Goal: Check status

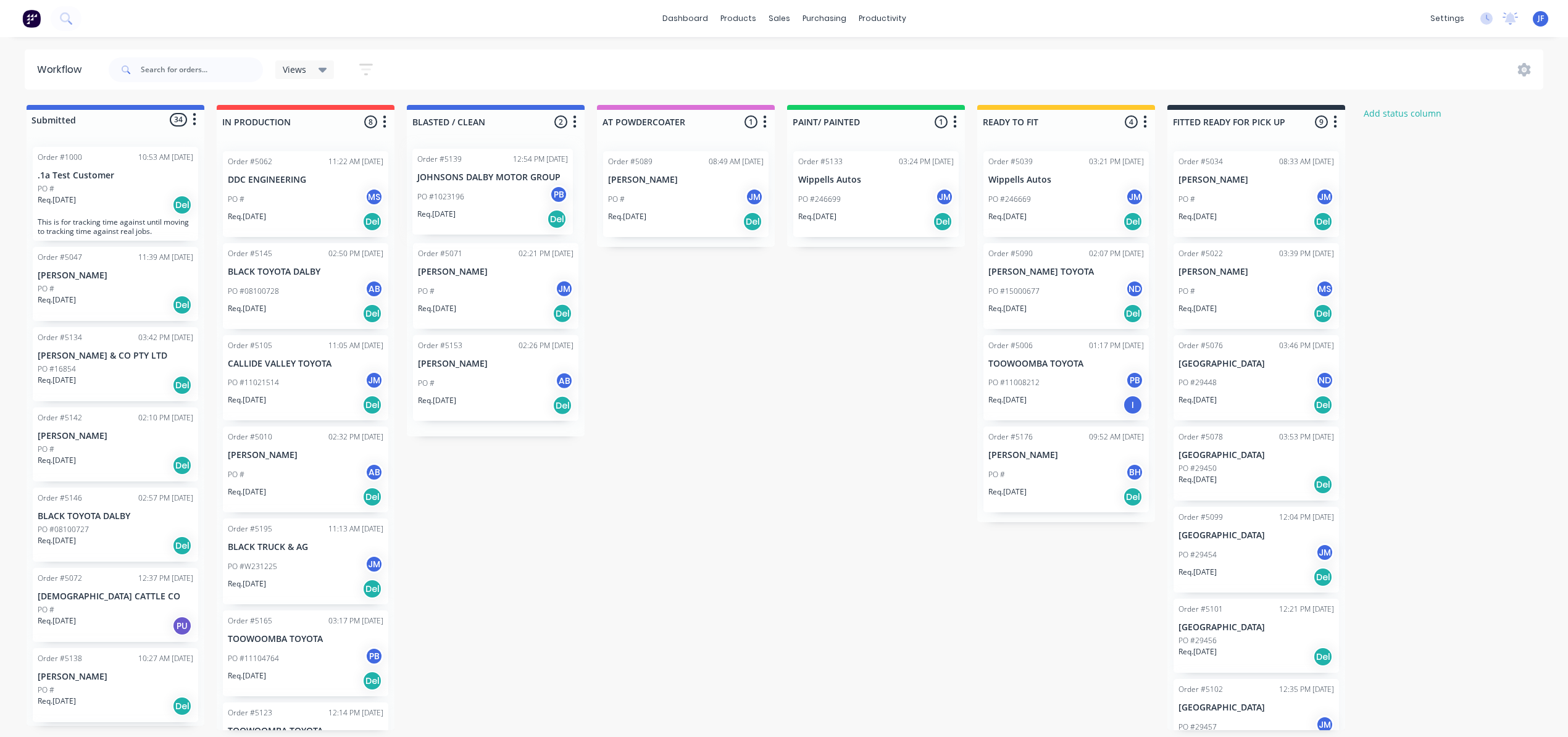
drag, startPoint x: 307, startPoint y: 302, endPoint x: 501, endPoint y: 208, distance: 215.6
click at [501, 208] on div "Submitted 34 Status colour #4169E1 hex #4169E1 Save Cancel Summaries Total orde…" at bounding box center [841, 418] width 1701 height 625
drag, startPoint x: 502, startPoint y: 282, endPoint x: 685, endPoint y: 181, distance: 209.0
click at [685, 181] on div "Submitted 34 Status colour #4169E1 hex #4169E1 Save Cancel Summaries Total orde…" at bounding box center [841, 418] width 1701 height 625
click at [302, 294] on div "PO #08100728 AB" at bounding box center [306, 291] width 156 height 23
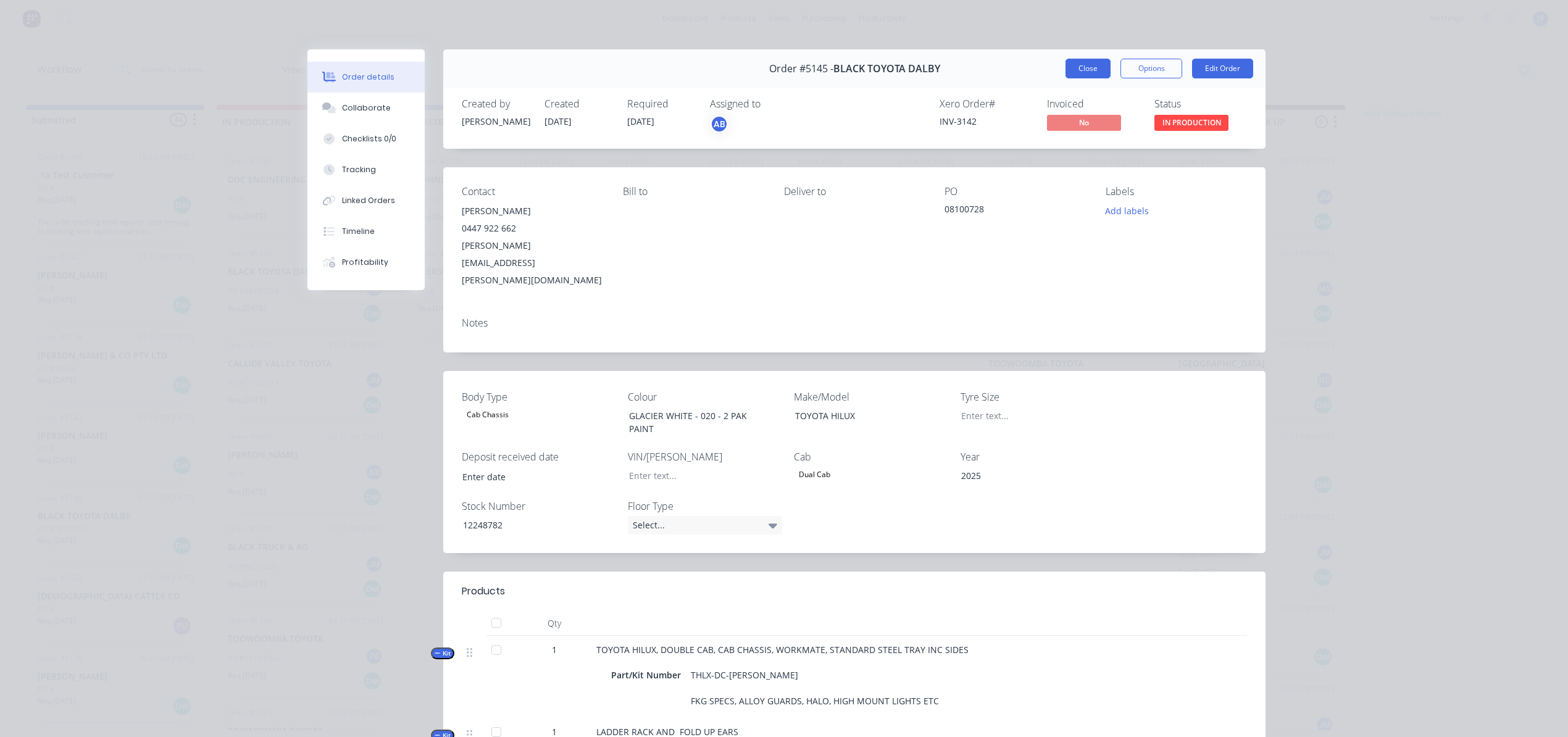
click at [1075, 70] on button "Close" at bounding box center [1088, 68] width 45 height 20
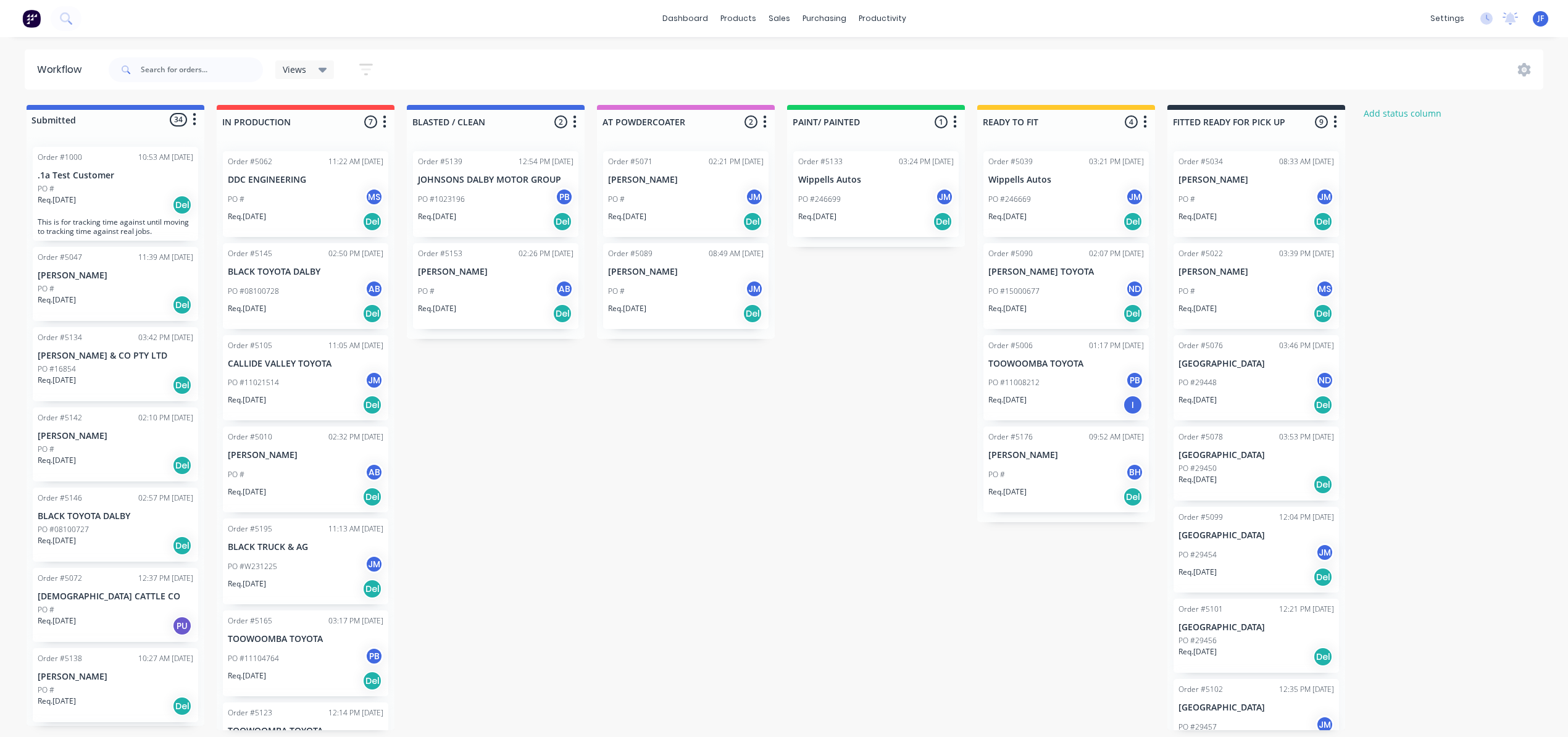
drag, startPoint x: 282, startPoint y: 302, endPoint x: 762, endPoint y: 340, distance: 481.5
click at [739, 460] on div "Submitted 34 Status colour #4169E1 hex #4169E1 Save Cancel Summaries Total orde…" at bounding box center [841, 418] width 1701 height 625
drag, startPoint x: 294, startPoint y: 297, endPoint x: 882, endPoint y: 205, distance: 595.2
click at [882, 205] on div "Submitted 34 Status colour #4169E1 hex #4169E1 Save Cancel Summaries Total orde…" at bounding box center [841, 418] width 1701 height 625
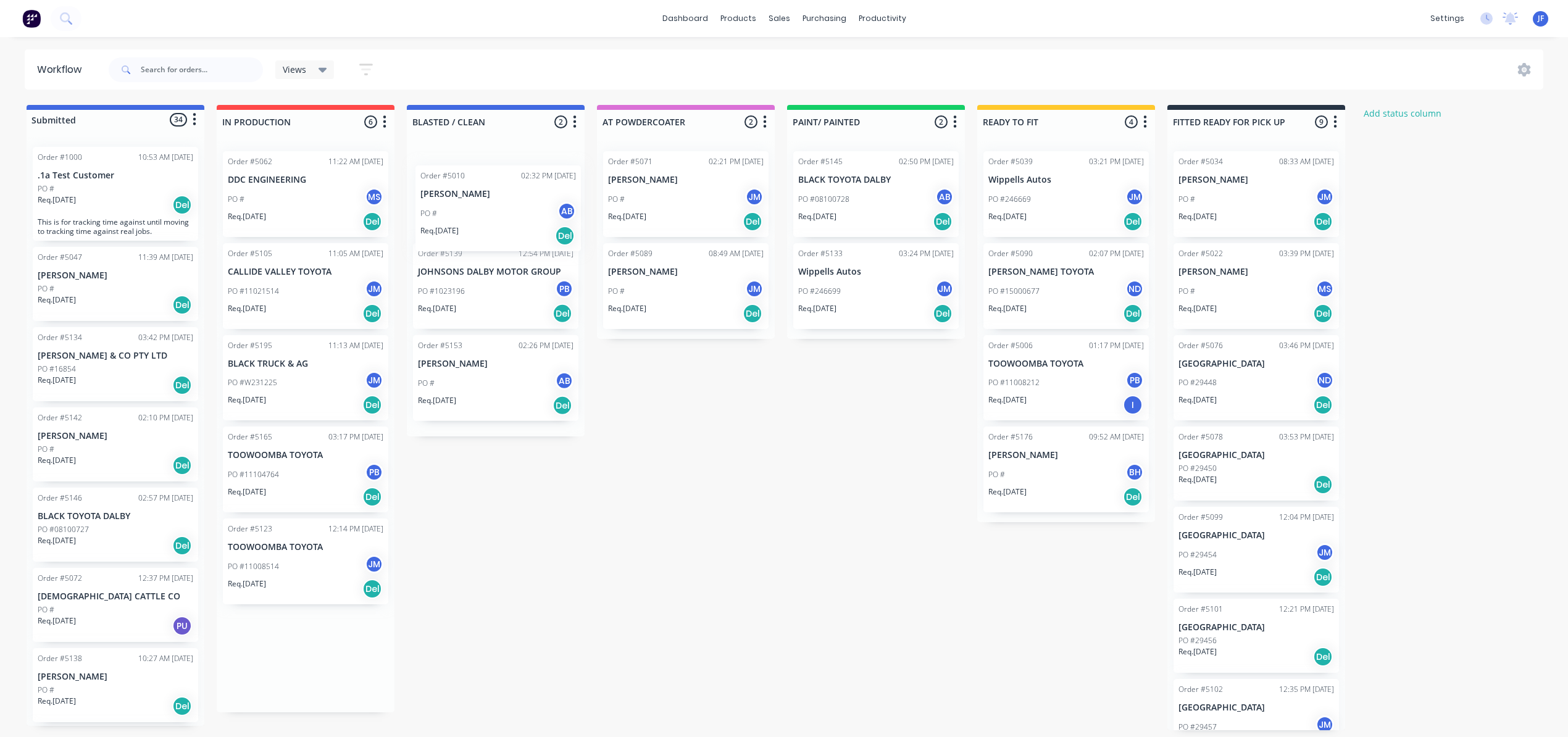
drag, startPoint x: 284, startPoint y: 388, endPoint x: 487, endPoint y: 211, distance: 269.3
click at [487, 211] on div "Submitted 34 Status colour #4169E1 hex #4169E1 Save Cancel Summaries Total orde…" at bounding box center [841, 418] width 1701 height 625
click at [319, 569] on div "PO #11008514 JM" at bounding box center [306, 566] width 156 height 23
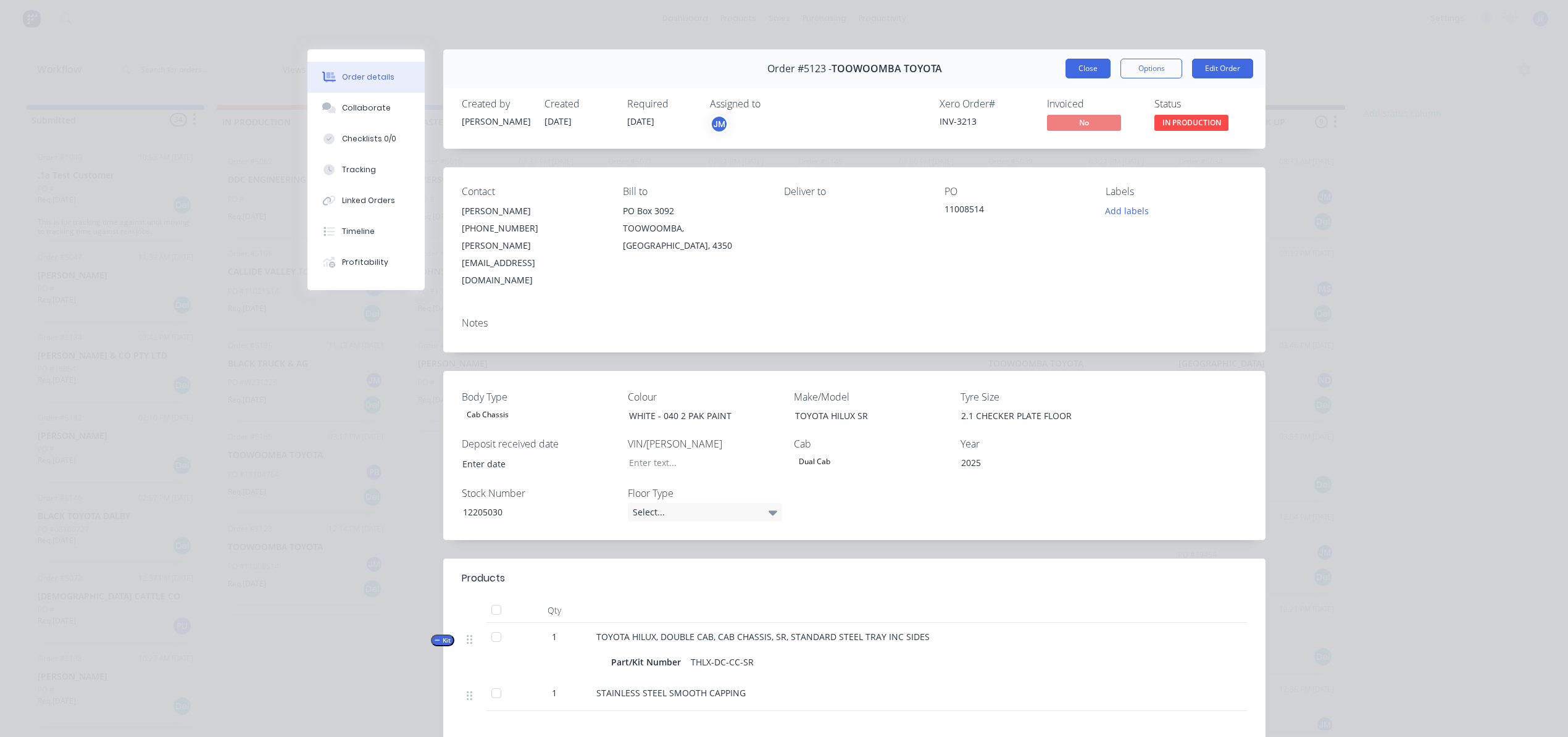
click at [1100, 64] on button "Close" at bounding box center [1088, 68] width 45 height 20
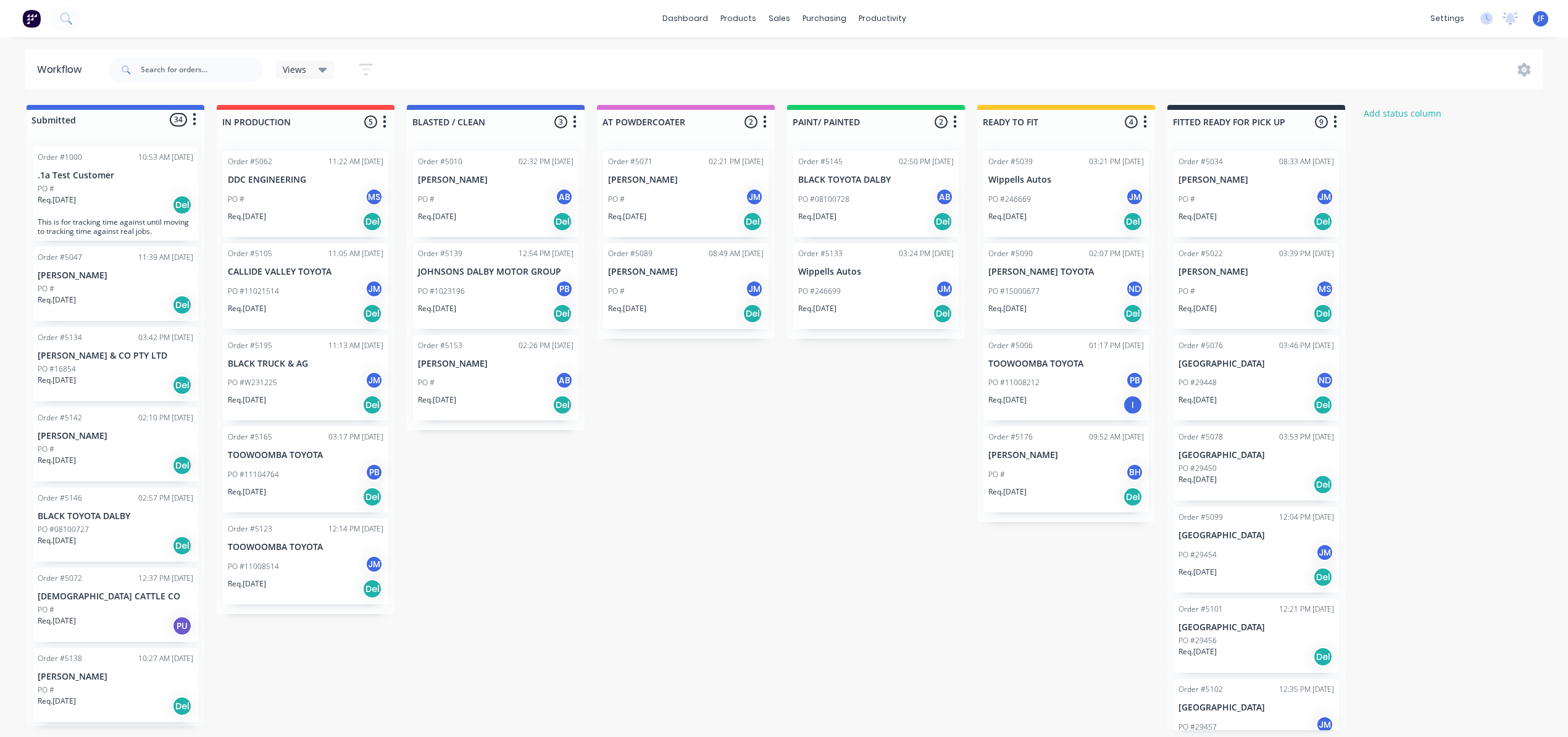
scroll to position [4, 0]
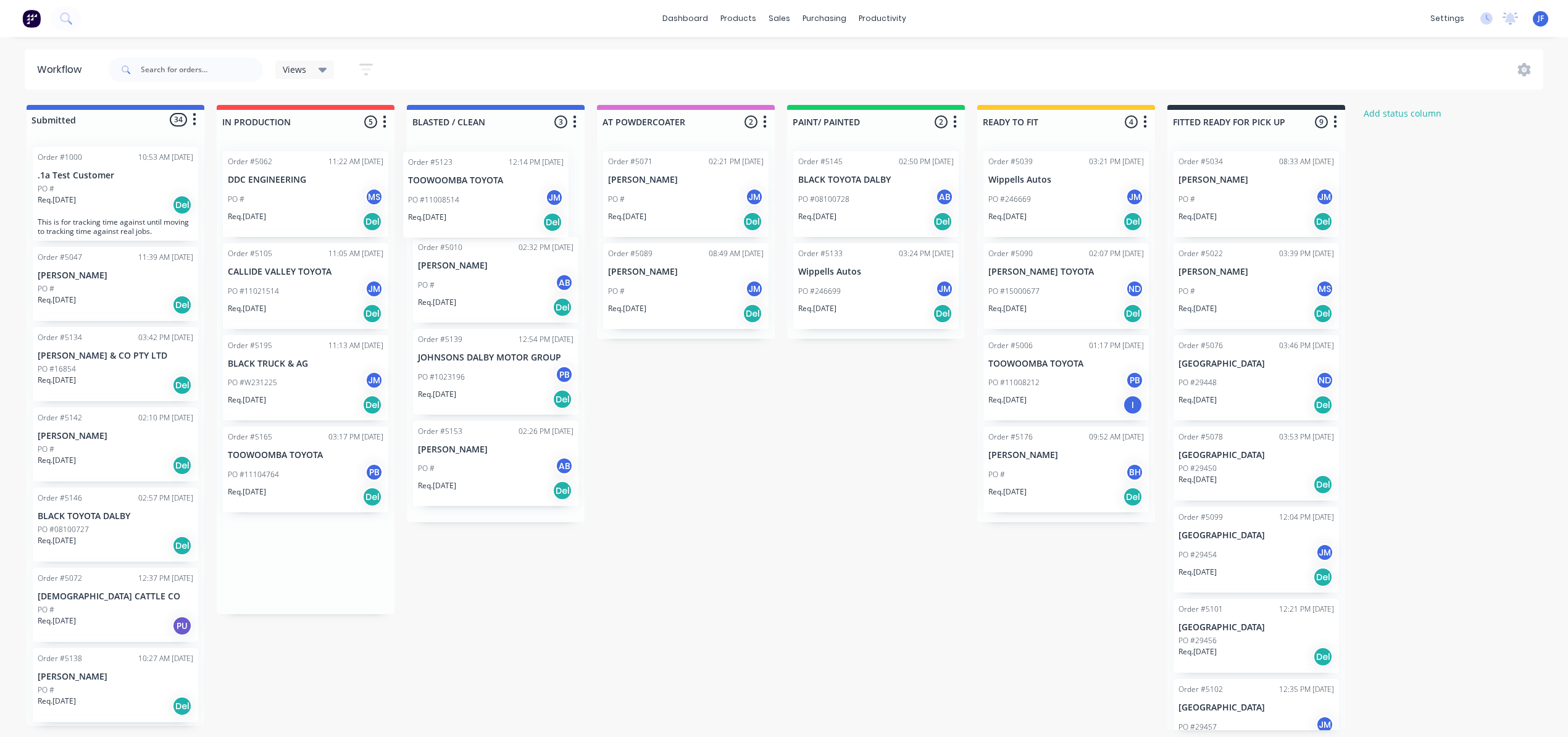
drag, startPoint x: 288, startPoint y: 576, endPoint x: 471, endPoint y: 209, distance: 410.1
click at [471, 209] on div "Submitted 34 Status colour #4169E1 hex #4169E1 Save Cancel Summaries Total orde…" at bounding box center [841, 418] width 1701 height 625
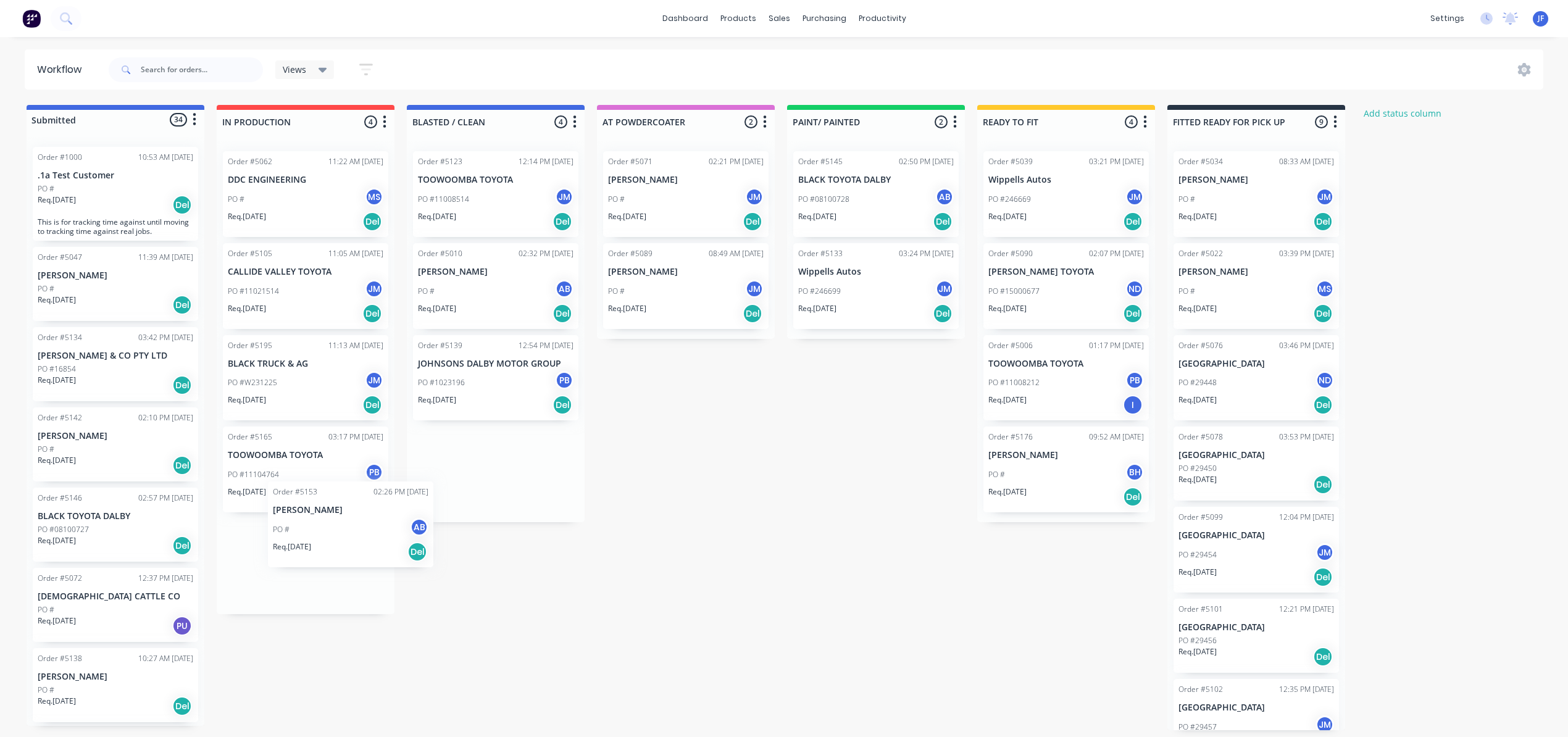
drag, startPoint x: 497, startPoint y: 468, endPoint x: 302, endPoint y: 552, distance: 212.3
click at [302, 552] on div "Submitted 34 Status colour #4169E1 hex #4169E1 Save Cancel Summaries Total orde…" at bounding box center [841, 418] width 1701 height 625
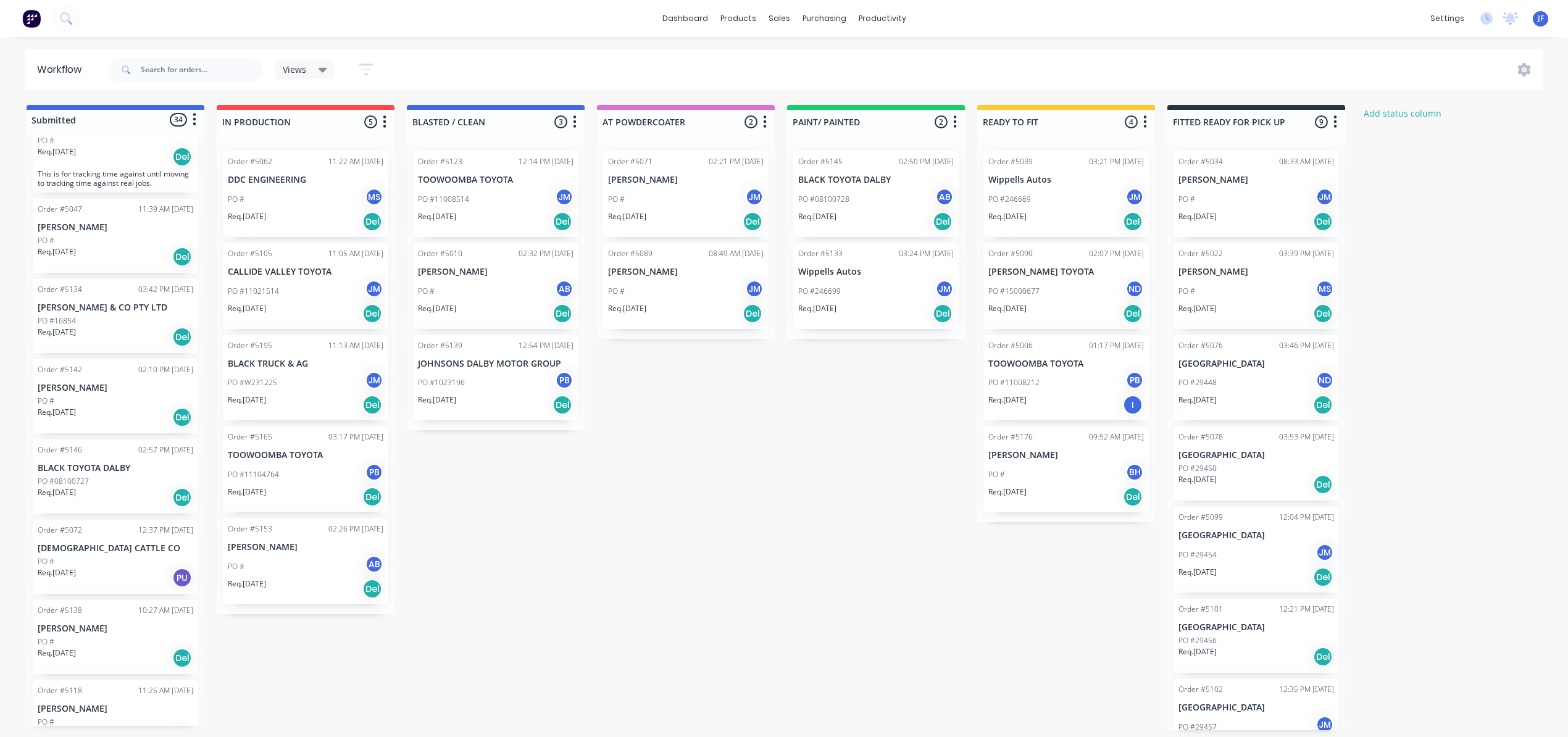
scroll to position [0, 0]
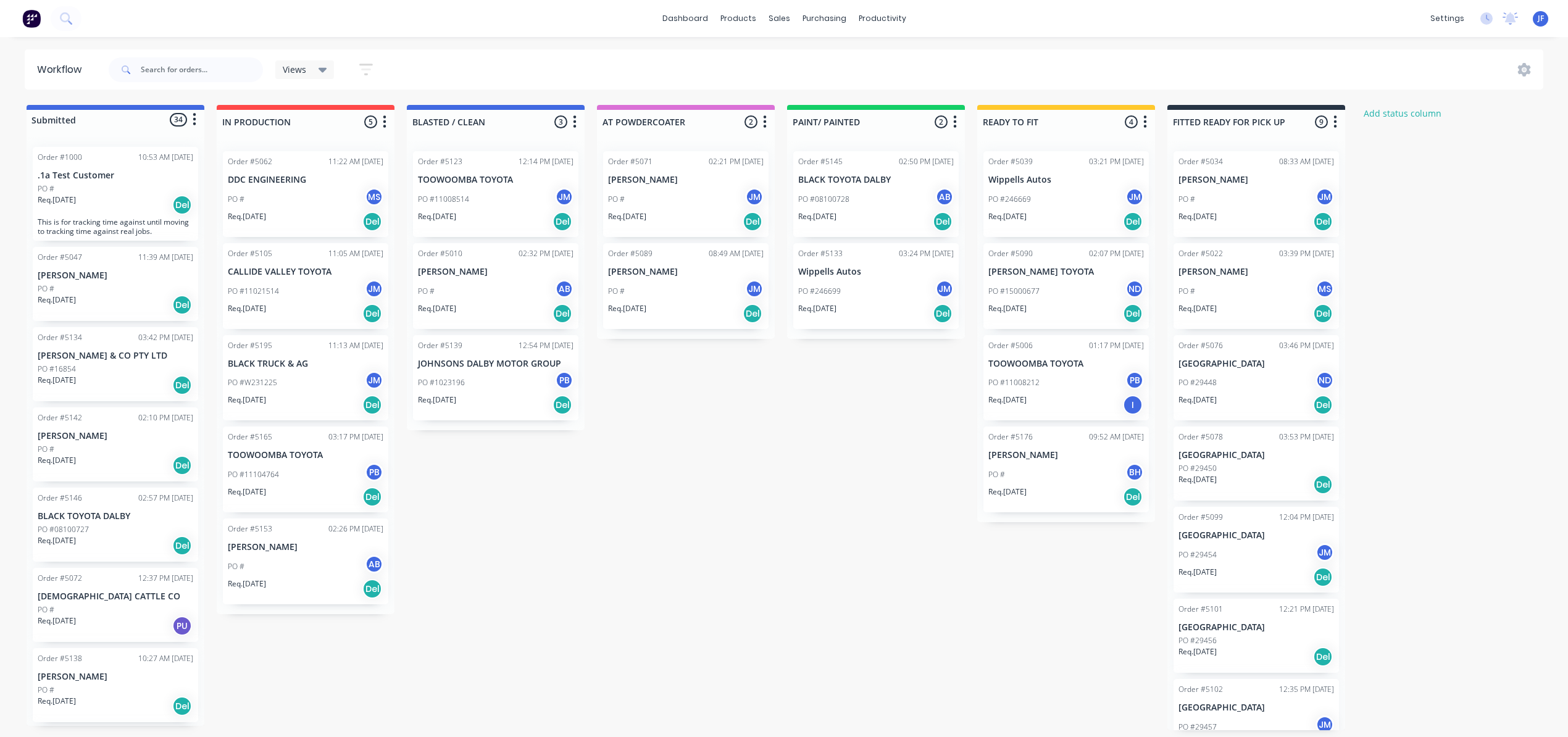
click at [1243, 284] on div "PO # MS" at bounding box center [1256, 291] width 156 height 23
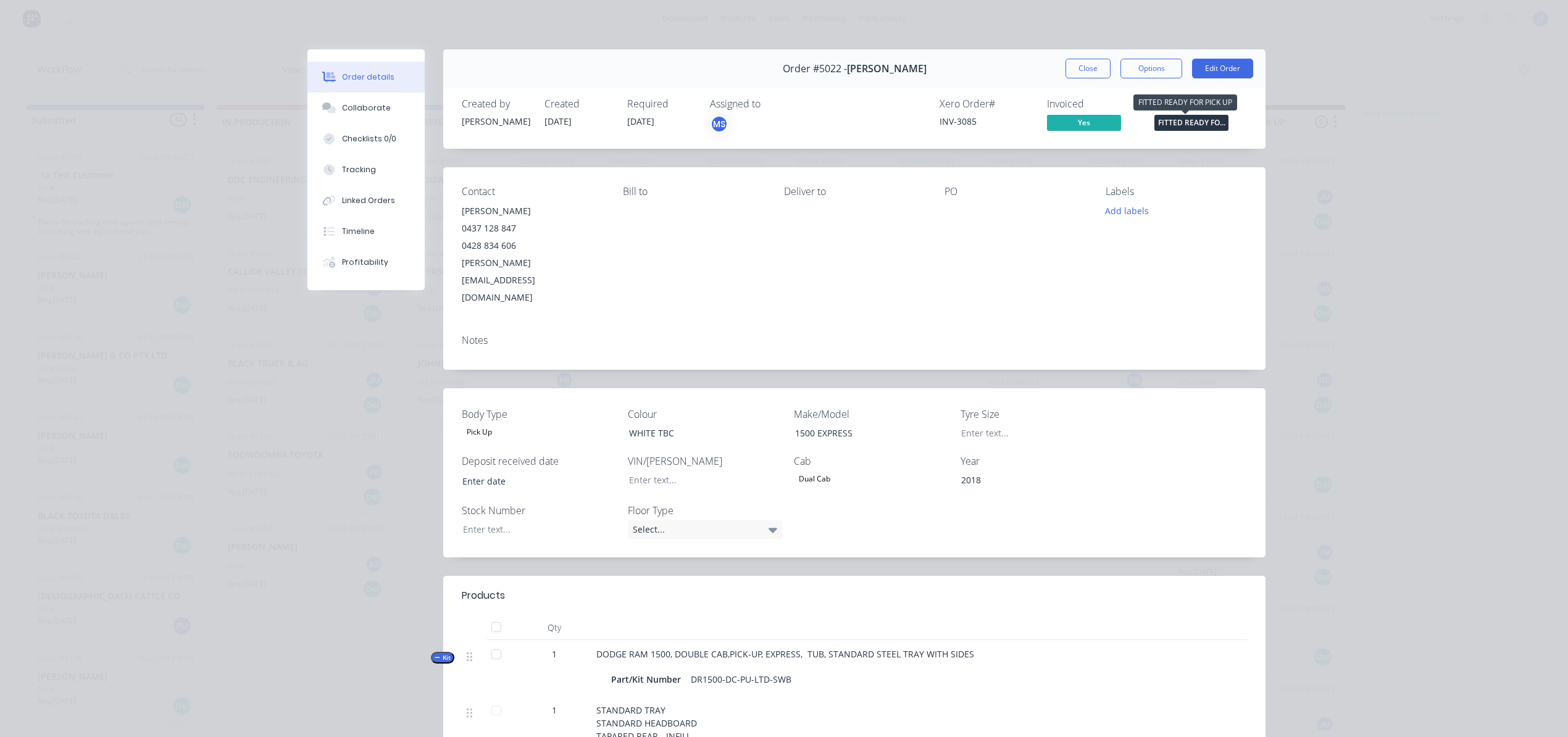
click at [1168, 120] on span "FITTED READY FO..." at bounding box center [1191, 122] width 74 height 15
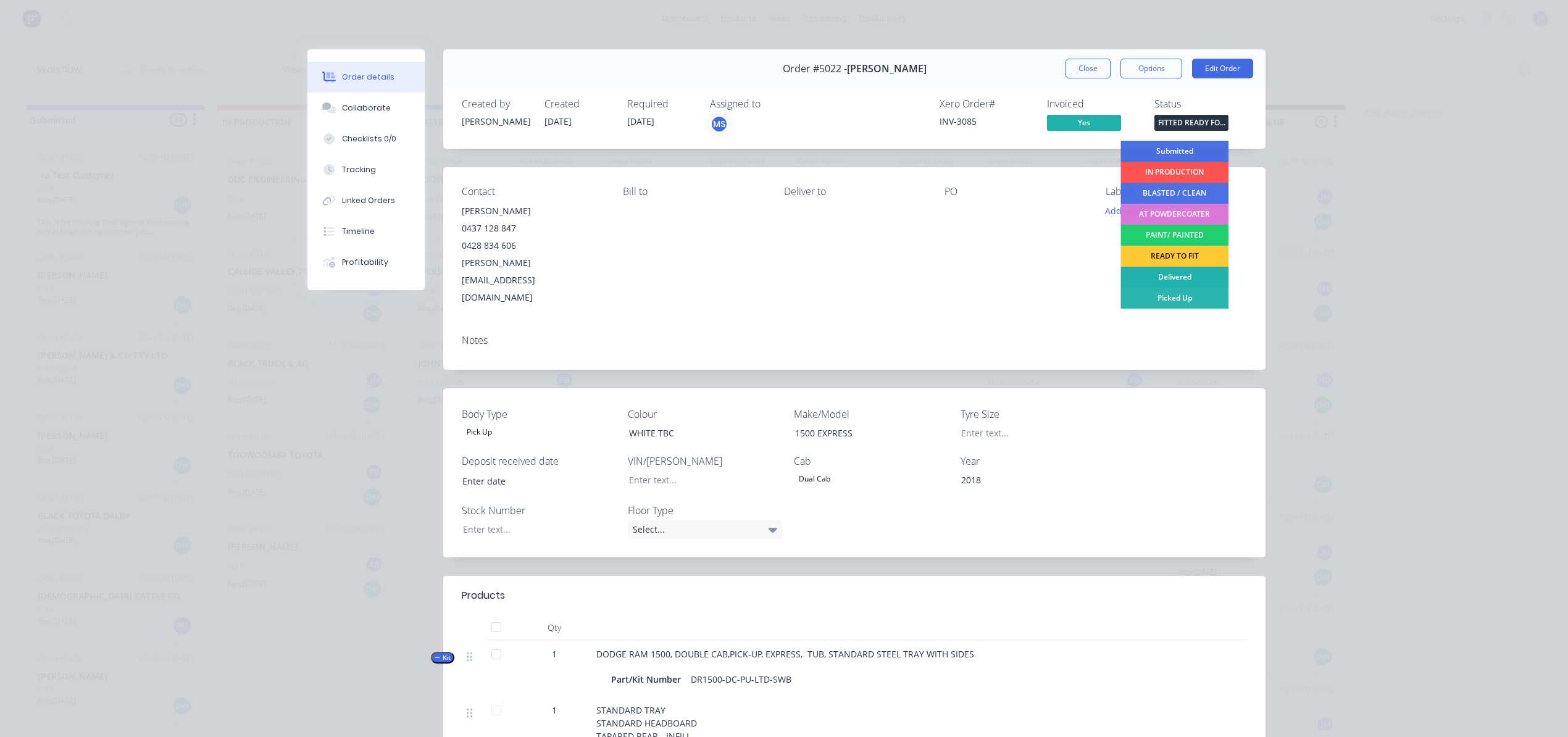
click at [1200, 276] on div "Delivered" at bounding box center [1174, 276] width 108 height 21
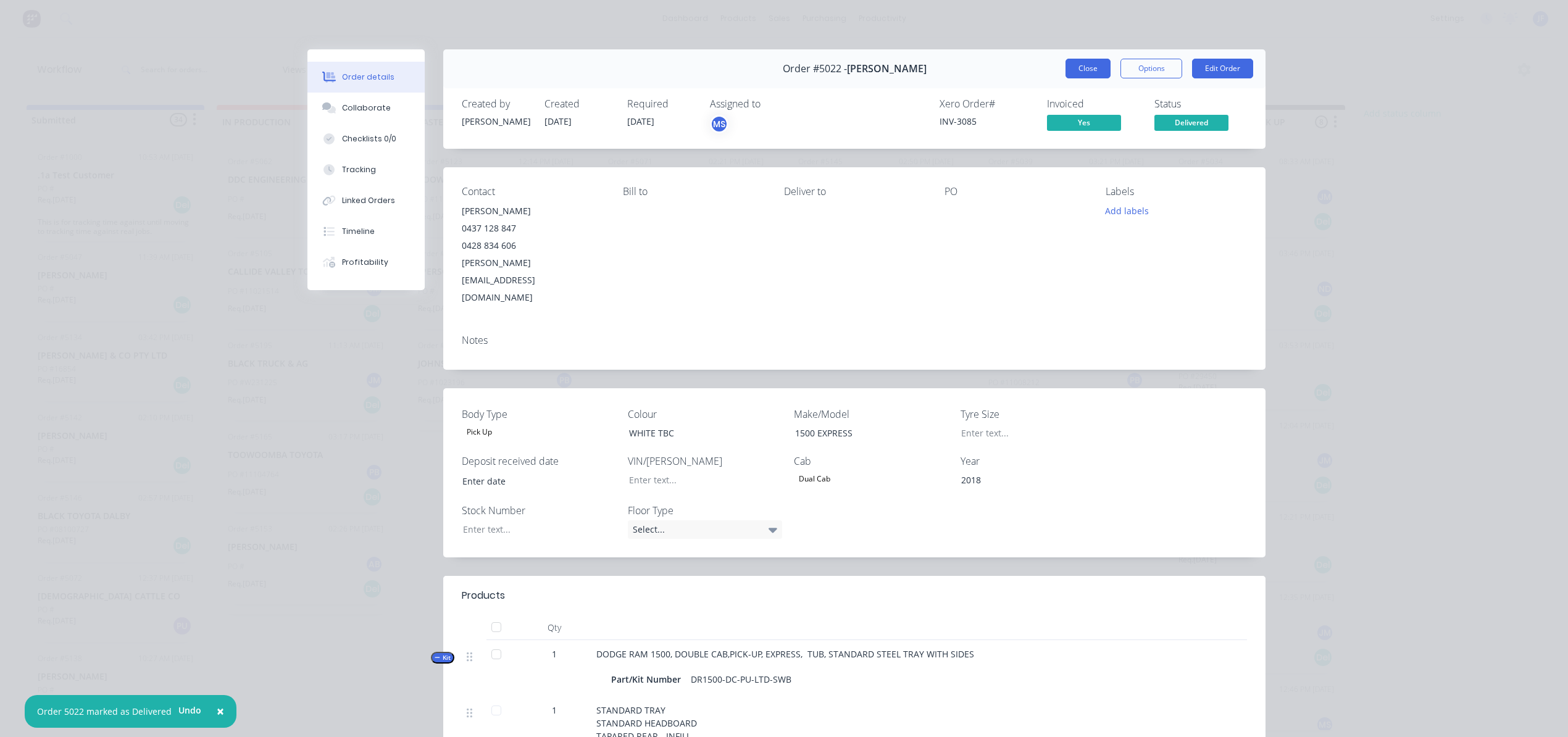
click at [1090, 75] on button "Close" at bounding box center [1088, 68] width 45 height 20
